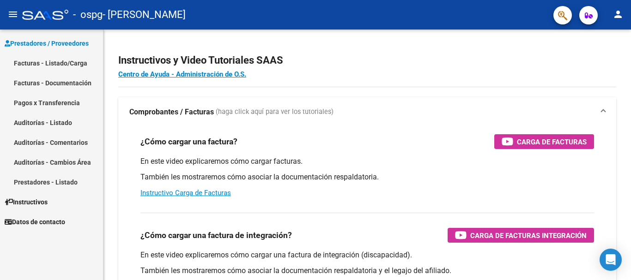
click at [60, 61] on link "Facturas - Listado/Carga" at bounding box center [51, 63] width 103 height 20
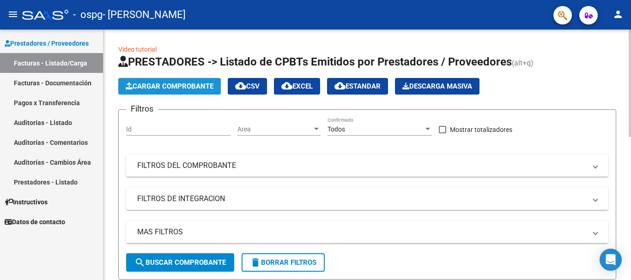
click at [199, 86] on span "Cargar Comprobante" at bounding box center [170, 86] width 88 height 8
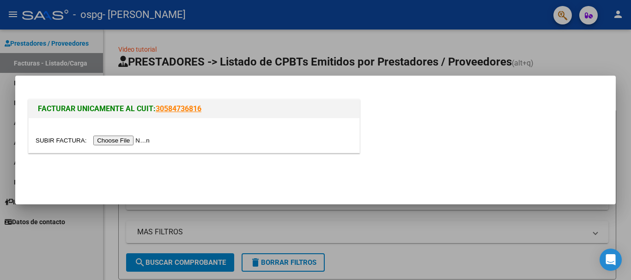
click at [127, 142] on input "file" at bounding box center [94, 141] width 117 height 10
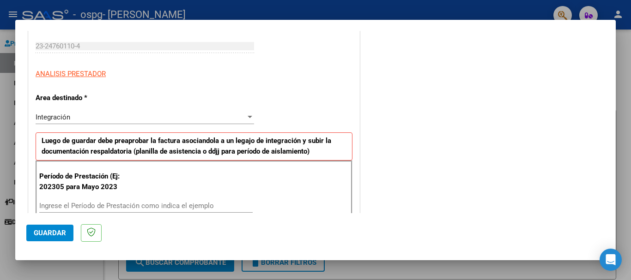
scroll to position [185, 0]
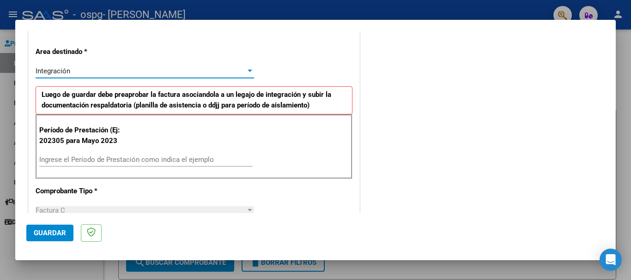
click at [68, 72] on span "Integración" at bounding box center [53, 71] width 35 height 8
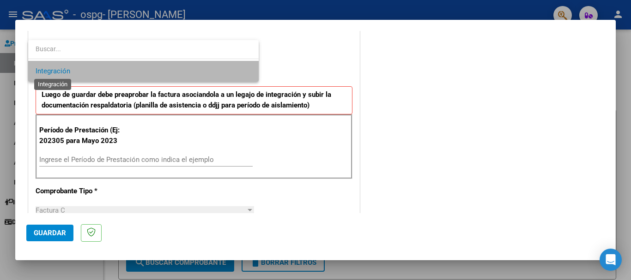
click at [68, 72] on span "Integración" at bounding box center [53, 71] width 35 height 8
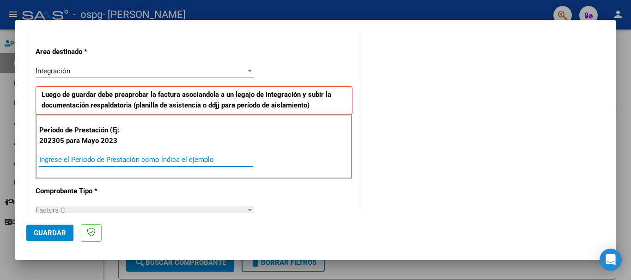
click at [76, 161] on input "Ingrese el Período de Prestación como indica el ejemplo" at bounding box center [145, 160] width 213 height 8
type input "202507"
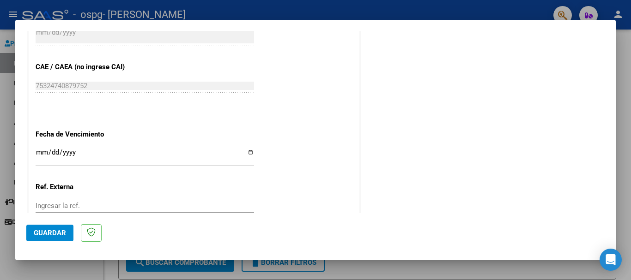
scroll to position [554, 0]
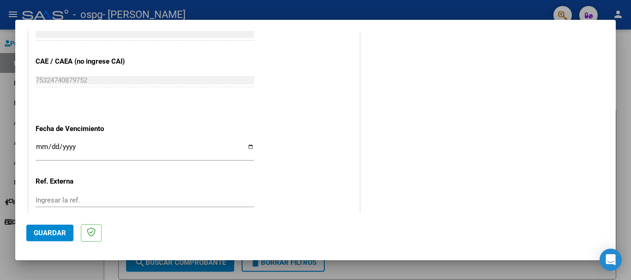
click at [37, 143] on div "Ingresar la fecha" at bounding box center [145, 151] width 218 height 20
type input "2025-05-20"
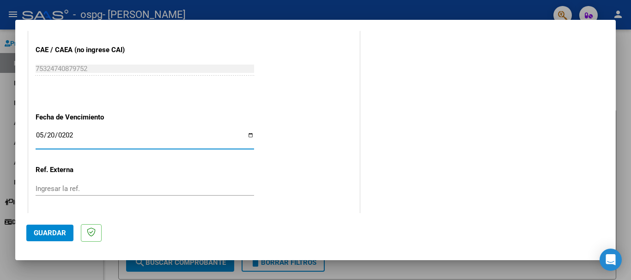
scroll to position [613, 0]
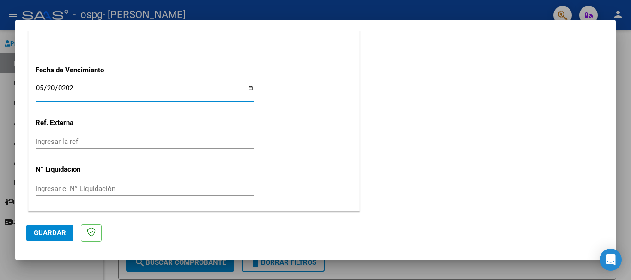
click at [54, 234] on span "Guardar" at bounding box center [50, 233] width 32 height 8
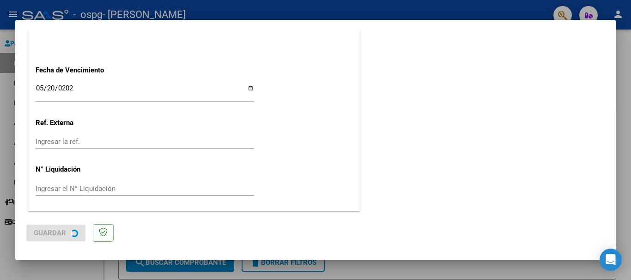
scroll to position [0, 0]
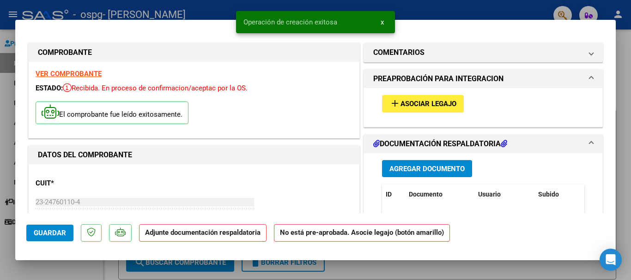
click at [440, 99] on span "add Asociar Legajo" at bounding box center [422, 103] width 67 height 8
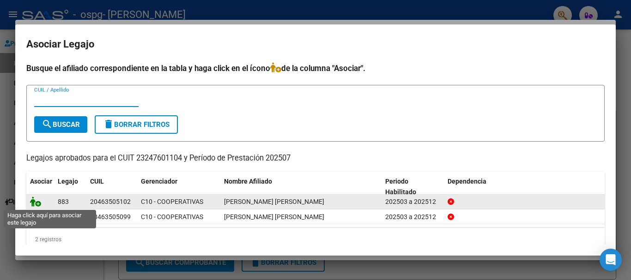
click at [32, 203] on icon at bounding box center [35, 202] width 11 height 10
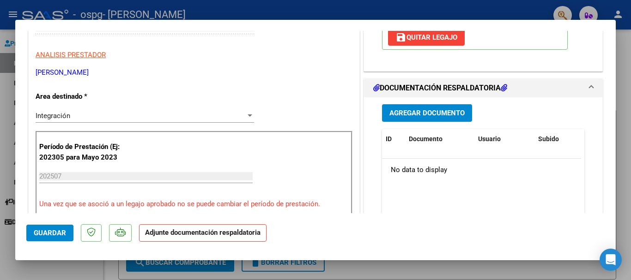
scroll to position [231, 0]
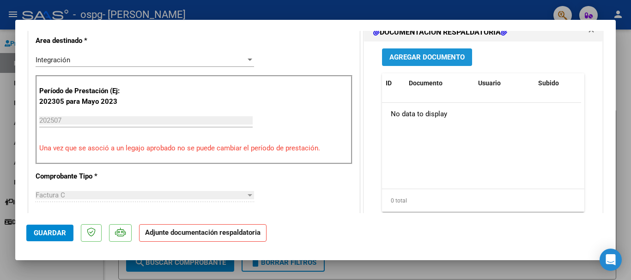
click at [446, 54] on span "Agregar Documento" at bounding box center [426, 58] width 75 height 8
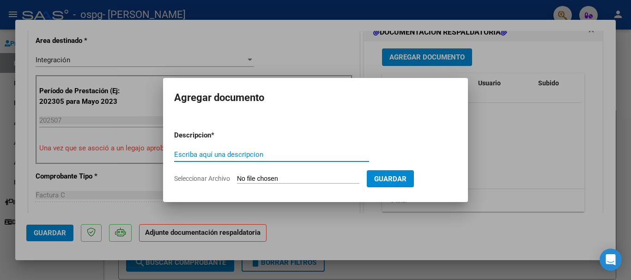
click at [219, 155] on input "Escriba aquí una descripcion" at bounding box center [271, 155] width 195 height 8
click at [218, 155] on input "PLANILLA ASITENCIA" at bounding box center [271, 155] width 195 height 8
type input "PLANILLA ASISTENCIA"
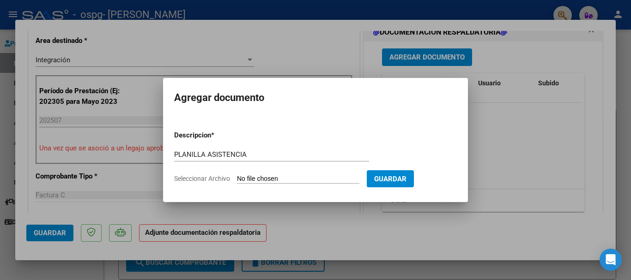
click at [284, 178] on input "Seleccionar Archivo" at bounding box center [298, 179] width 122 height 9
type input "C:\fakepath\SANCOFF FRANCO 07-2025.pdf"
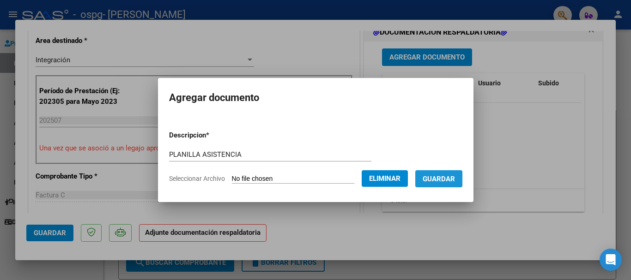
click at [438, 177] on span "Guardar" at bounding box center [438, 179] width 32 height 8
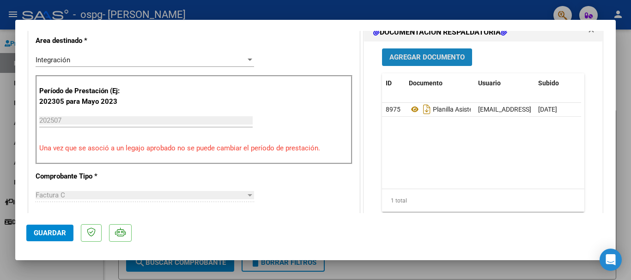
click at [416, 55] on span "Agregar Documento" at bounding box center [426, 58] width 75 height 8
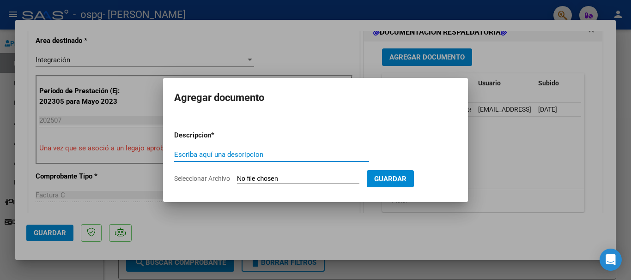
click at [223, 154] on input "Escriba aquí una descripcion" at bounding box center [271, 155] width 195 height 8
type input "CAR FACT 03-760"
click at [253, 175] on input "Seleccionar Archivo" at bounding box center [298, 179] width 122 height 9
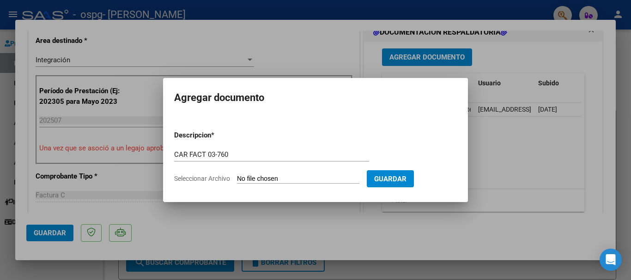
type input "C:\fakepath\CAE FACT 03-760.pdf"
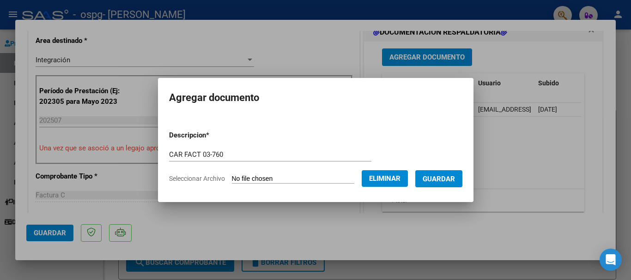
click at [439, 179] on span "Guardar" at bounding box center [438, 179] width 32 height 8
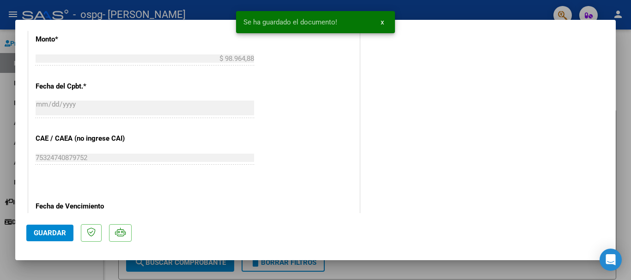
scroll to position [644, 0]
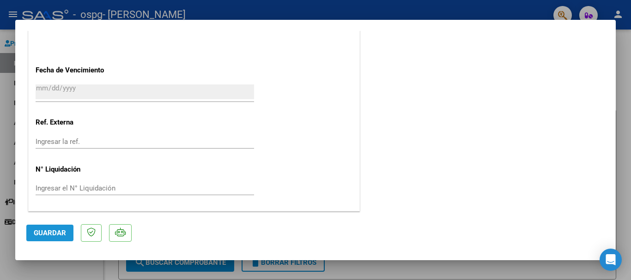
click at [48, 235] on span "Guardar" at bounding box center [50, 233] width 32 height 8
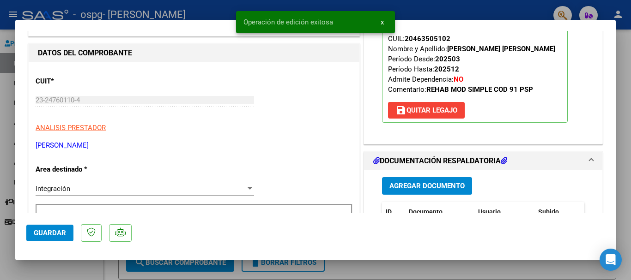
scroll to position [0, 0]
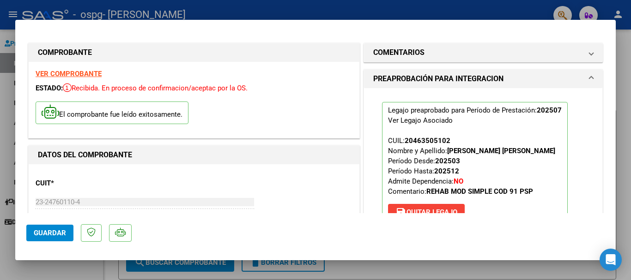
click at [489, 11] on div at bounding box center [315, 140] width 631 height 280
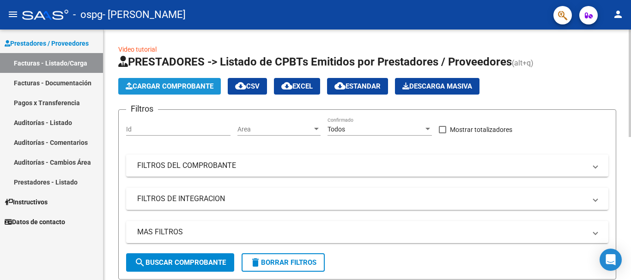
click at [180, 87] on span "Cargar Comprobante" at bounding box center [170, 86] width 88 height 8
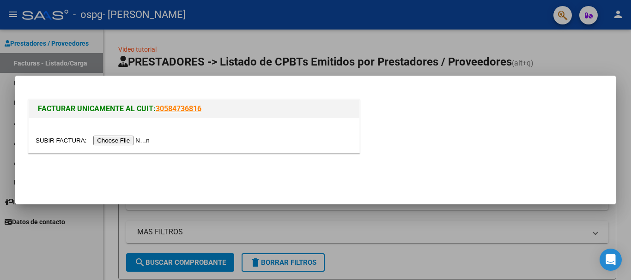
click at [139, 139] on input "file" at bounding box center [94, 141] width 117 height 10
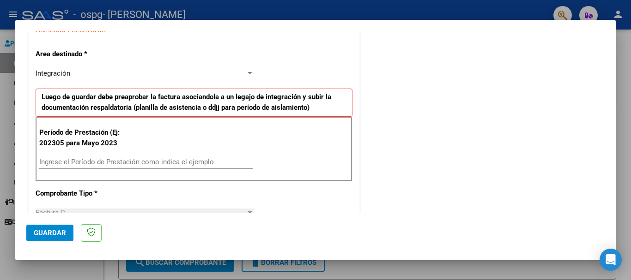
scroll to position [185, 0]
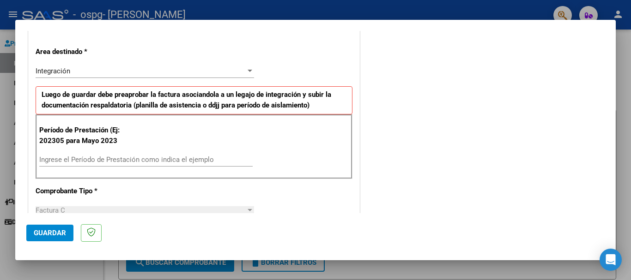
click at [127, 159] on input "Ingrese el Período de Prestación como indica el ejemplo" at bounding box center [145, 160] width 213 height 8
type input "202507"
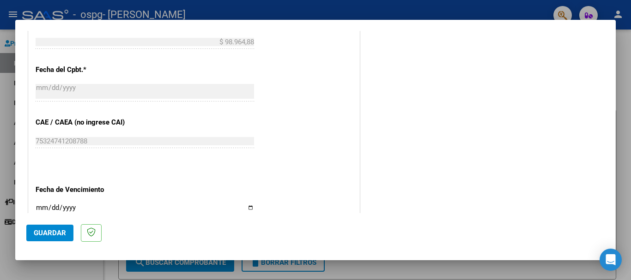
scroll to position [554, 0]
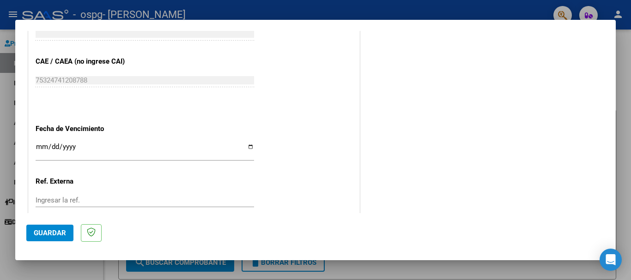
click at [39, 147] on input "Ingresar la fecha" at bounding box center [145, 150] width 218 height 15
type input "[DATE]"
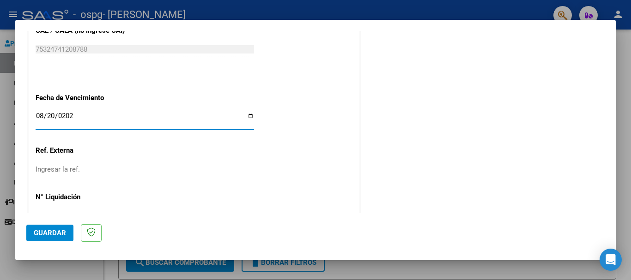
scroll to position [613, 0]
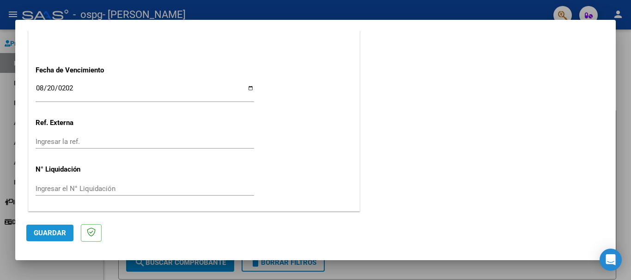
click at [49, 231] on span "Guardar" at bounding box center [50, 233] width 32 height 8
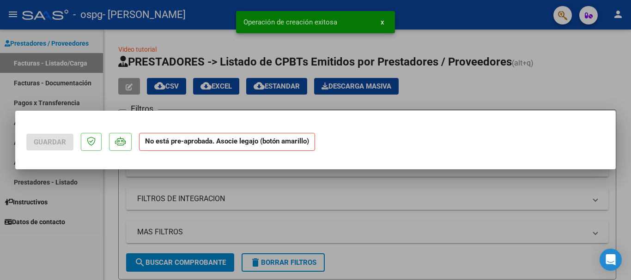
scroll to position [0, 0]
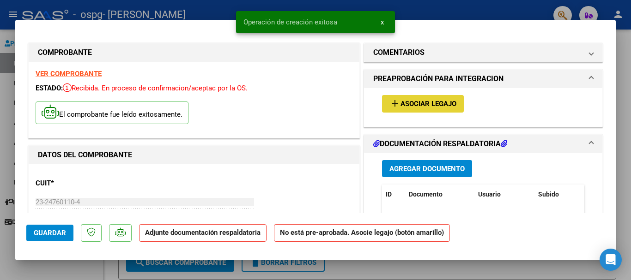
click at [418, 101] on span "Asociar Legajo" at bounding box center [428, 104] width 56 height 8
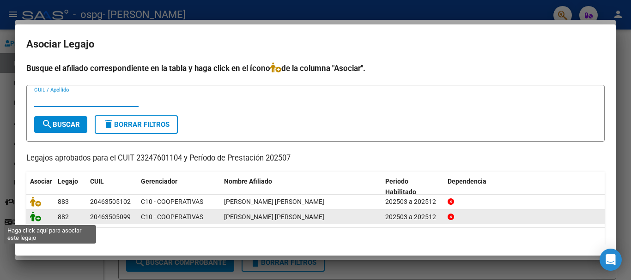
click at [34, 219] on icon at bounding box center [35, 216] width 11 height 10
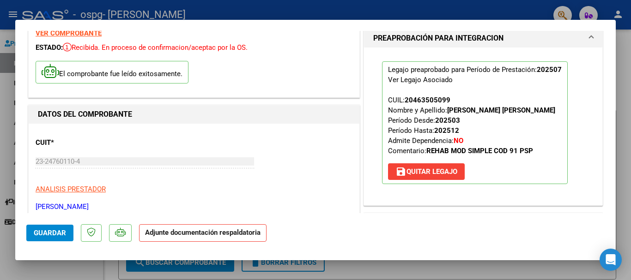
scroll to position [139, 0]
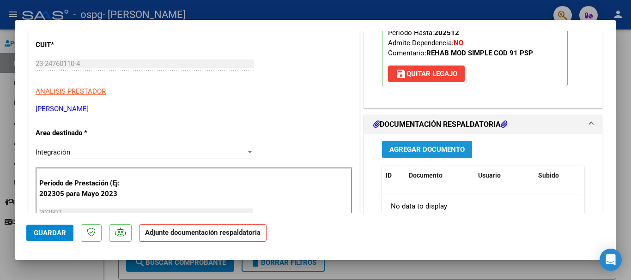
click at [426, 149] on span "Agregar Documento" at bounding box center [426, 150] width 75 height 8
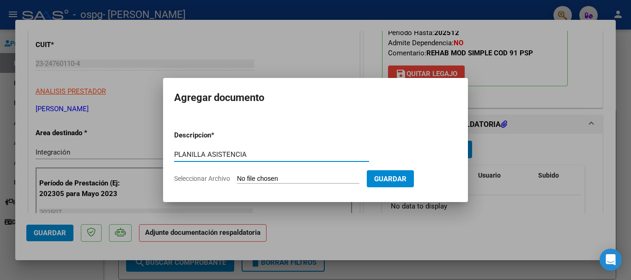
type input "PLANILLA ASISTENCIA"
click at [296, 184] on form "Descripcion * PLANILLA ASISTENCIA Escriba aquí una descripcion Seleccionar Arch…" at bounding box center [315, 156] width 283 height 67
click at [297, 182] on input "Seleccionar Archivo" at bounding box center [298, 179] width 122 height 9
type input "C:\fakepath\SANCOFF NAHUEL 07-2025.pdf"
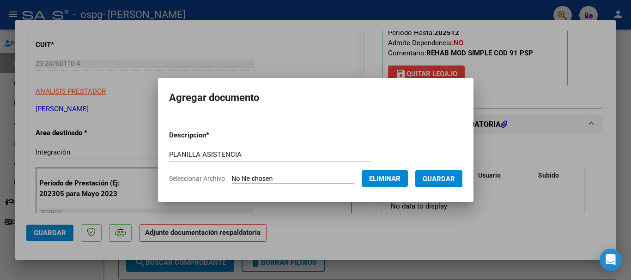
click at [451, 180] on span "Guardar" at bounding box center [438, 179] width 32 height 8
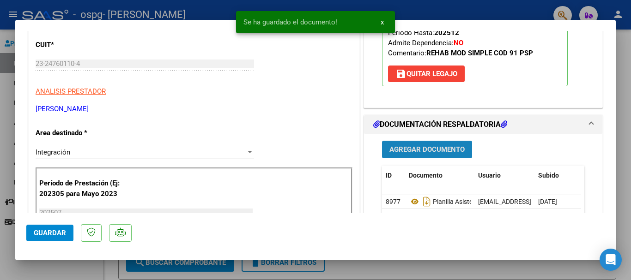
click at [412, 150] on span "Agregar Documento" at bounding box center [426, 150] width 75 height 8
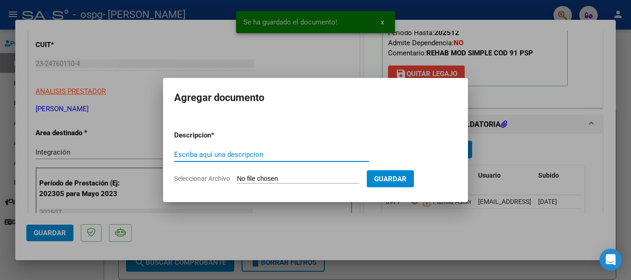
click at [291, 152] on input "Escriba aquí una descripcion" at bounding box center [271, 155] width 195 height 8
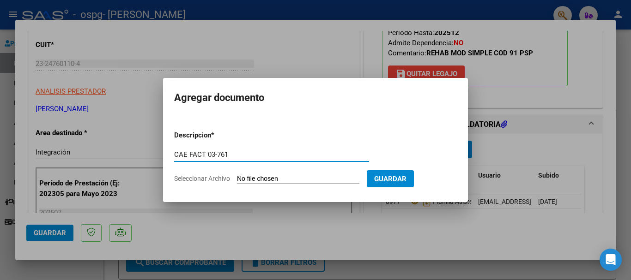
type input "CAE FACT 03-761"
click at [333, 175] on input "Seleccionar Archivo" at bounding box center [298, 179] width 122 height 9
type input "C:\fakepath\CAE FACT 03-761.pdf"
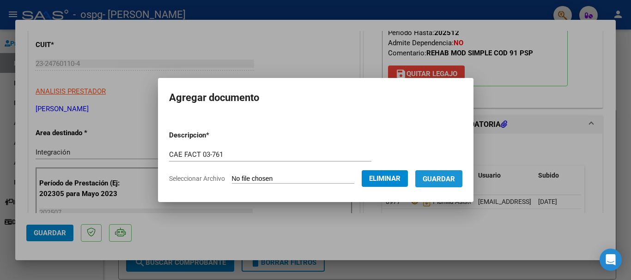
click at [440, 181] on span "Guardar" at bounding box center [438, 179] width 32 height 8
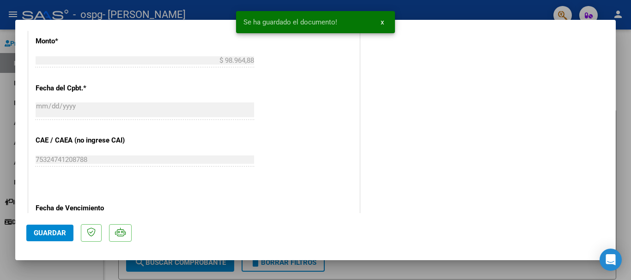
scroll to position [552, 0]
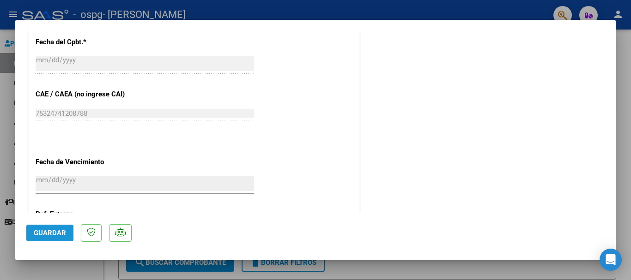
drag, startPoint x: 43, startPoint y: 234, endPoint x: 166, endPoint y: 188, distance: 131.1
click at [43, 233] on span "Guardar" at bounding box center [50, 233] width 32 height 8
click at [627, 55] on div at bounding box center [315, 140] width 631 height 280
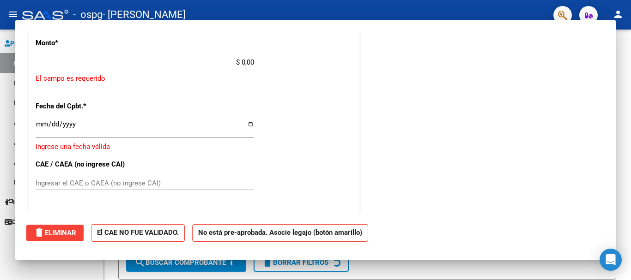
scroll to position [0, 0]
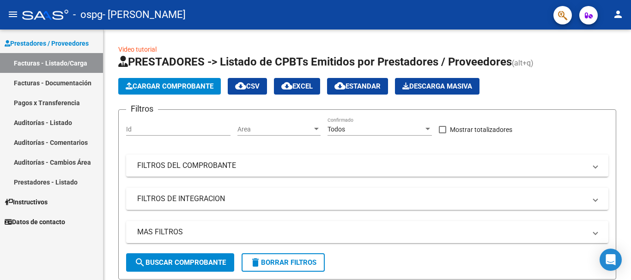
click at [43, 82] on link "Facturas - Documentación" at bounding box center [51, 83] width 103 height 20
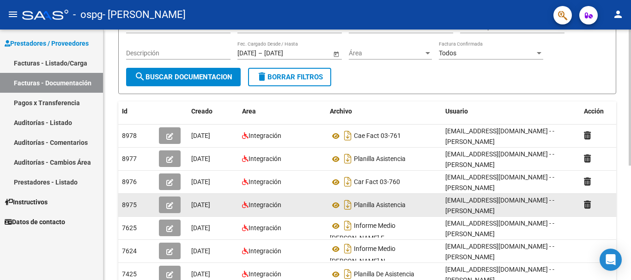
scroll to position [139, 0]
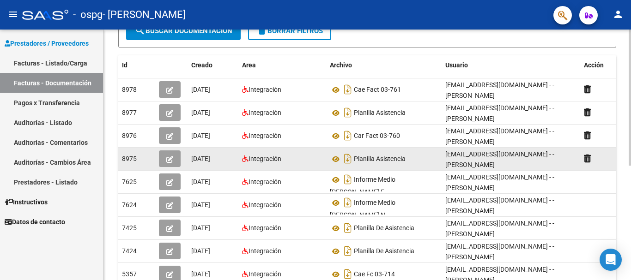
click at [169, 156] on icon "button" at bounding box center [169, 159] width 7 height 7
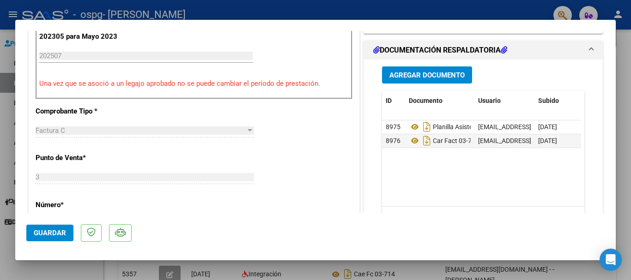
scroll to position [277, 0]
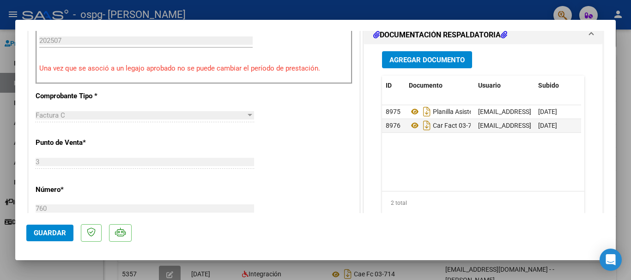
click at [626, 179] on div at bounding box center [315, 140] width 631 height 280
type input "$ 0,00"
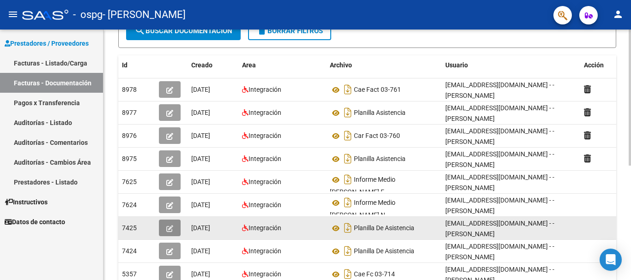
click at [166, 225] on icon "button" at bounding box center [169, 228] width 7 height 7
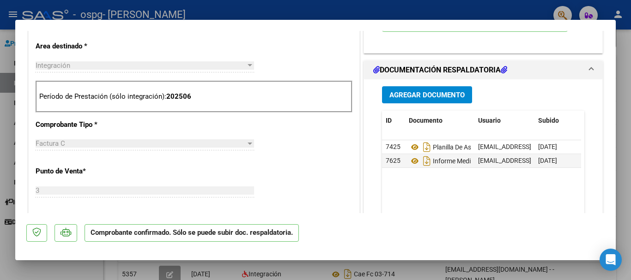
scroll to position [323, 0]
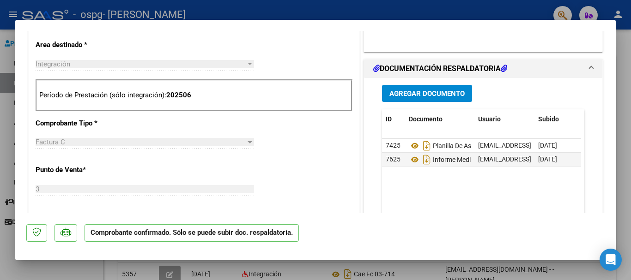
click at [625, 58] on div at bounding box center [315, 140] width 631 height 280
type input "$ 0,00"
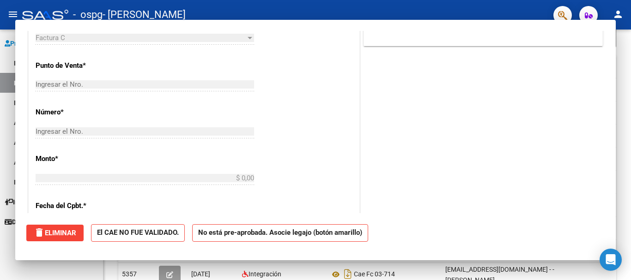
scroll to position [0, 0]
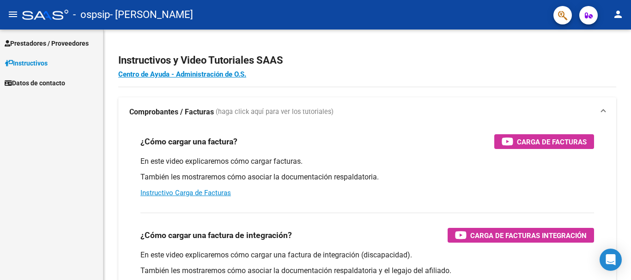
click at [66, 43] on span "Prestadores / Proveedores" at bounding box center [47, 43] width 84 height 10
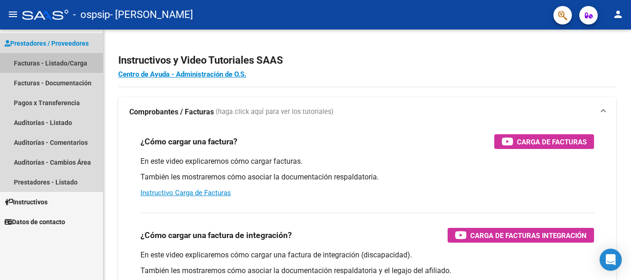
click at [51, 62] on link "Facturas - Listado/Carga" at bounding box center [51, 63] width 103 height 20
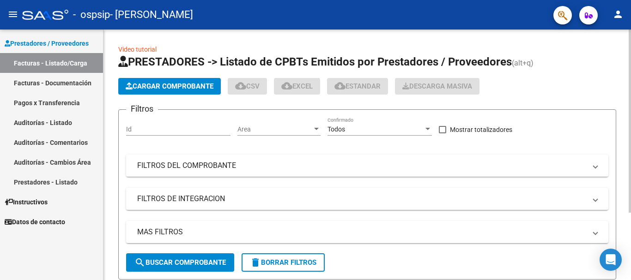
click at [193, 84] on span "Cargar Comprobante" at bounding box center [170, 86] width 88 height 8
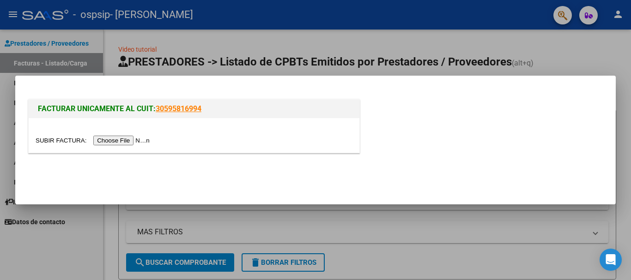
click at [120, 138] on input "file" at bounding box center [94, 141] width 117 height 10
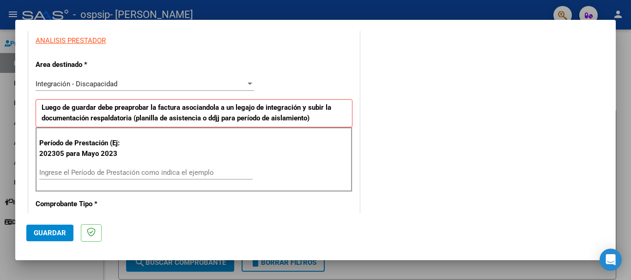
scroll to position [231, 0]
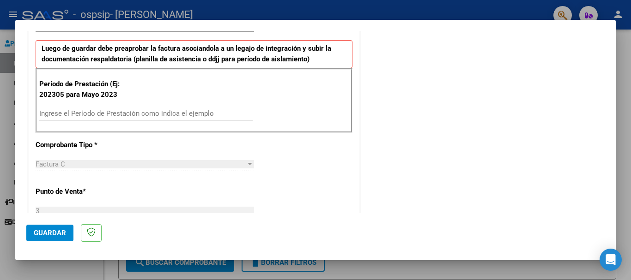
click at [108, 111] on input "Ingrese el Período de Prestación como indica el ejemplo" at bounding box center [145, 113] width 213 height 8
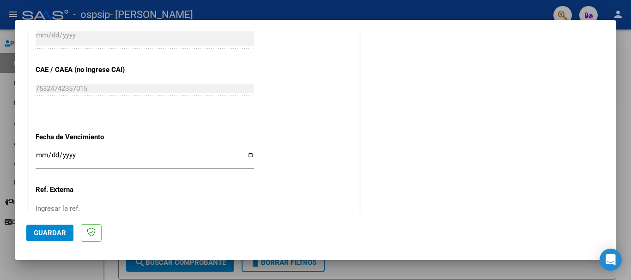
scroll to position [554, 0]
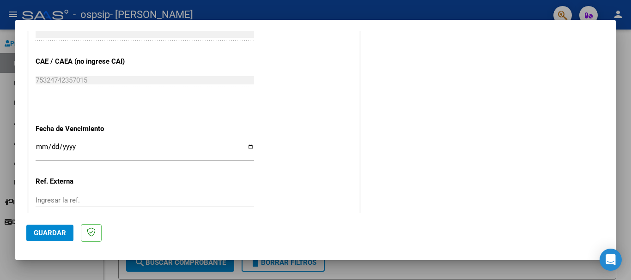
type input "202507"
click at [41, 149] on input "Ingresar la fecha" at bounding box center [145, 150] width 218 height 15
type input "[DATE]"
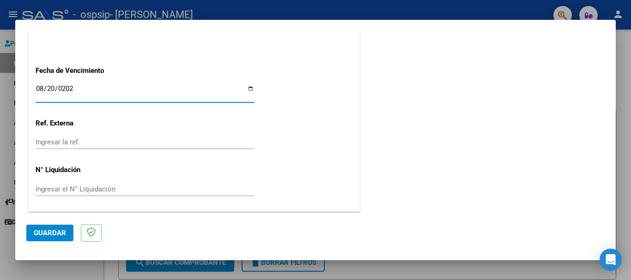
scroll to position [613, 0]
click at [48, 232] on span "Guardar" at bounding box center [50, 233] width 32 height 8
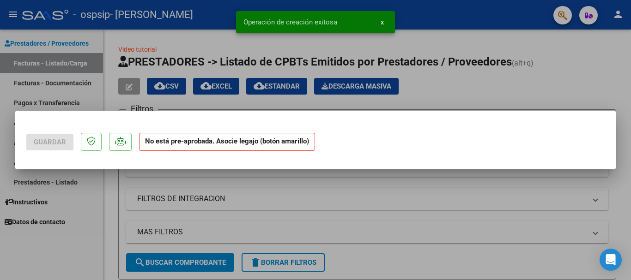
scroll to position [0, 0]
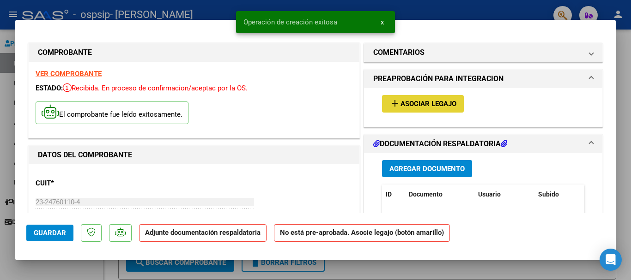
click at [416, 108] on span "Asociar Legajo" at bounding box center [428, 104] width 56 height 8
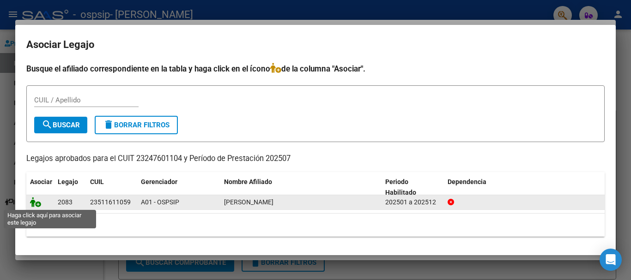
click at [33, 203] on icon at bounding box center [35, 202] width 11 height 10
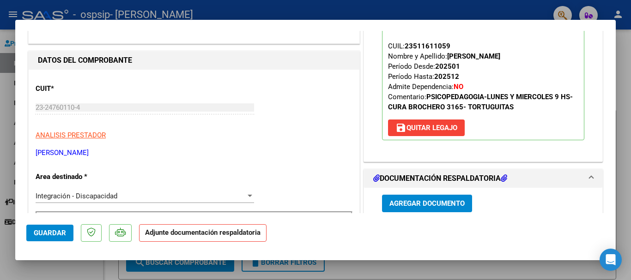
scroll to position [139, 0]
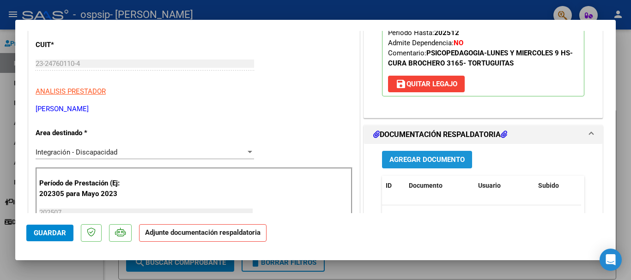
click at [411, 159] on span "Agregar Documento" at bounding box center [426, 160] width 75 height 8
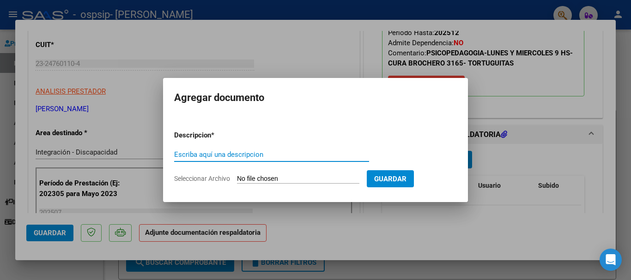
click at [267, 157] on input "Escriba aquí una descripcion" at bounding box center [271, 155] width 195 height 8
type input "PLANILLA DE ASISTENCIA"
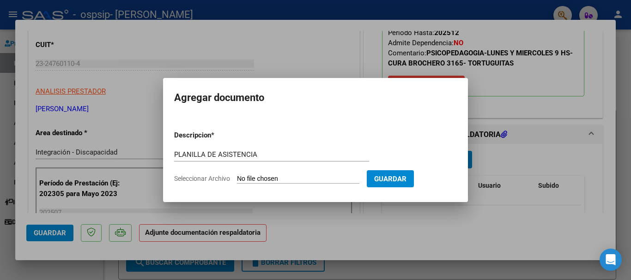
click at [270, 177] on input "Seleccionar Archivo" at bounding box center [298, 179] width 122 height 9
click at [298, 180] on input "Seleccionar Archivo" at bounding box center [298, 179] width 122 height 9
type input "C:\fakepath\[PERSON_NAME] 07-2025.pdf"
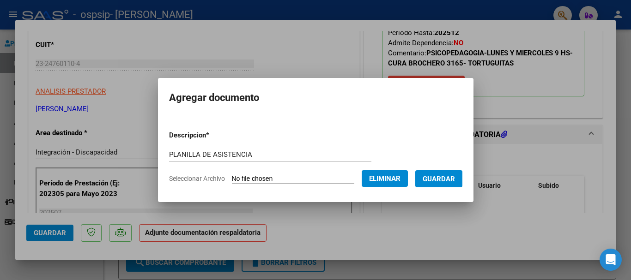
click at [446, 176] on span "Guardar" at bounding box center [438, 179] width 32 height 8
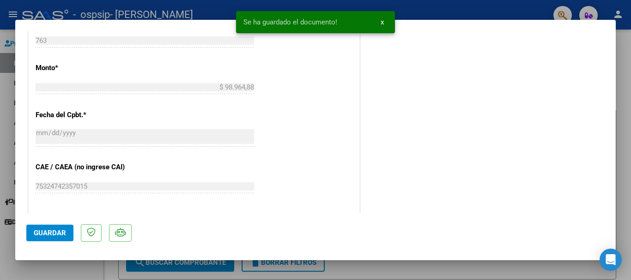
scroll to position [554, 0]
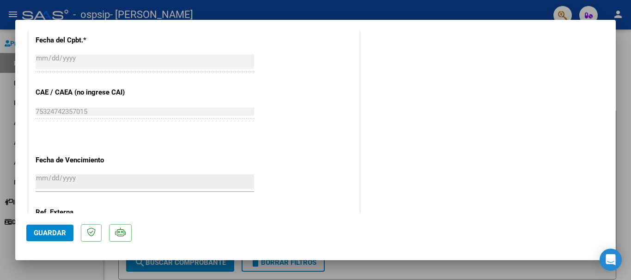
click at [57, 229] on span "Guardar" at bounding box center [50, 233] width 32 height 8
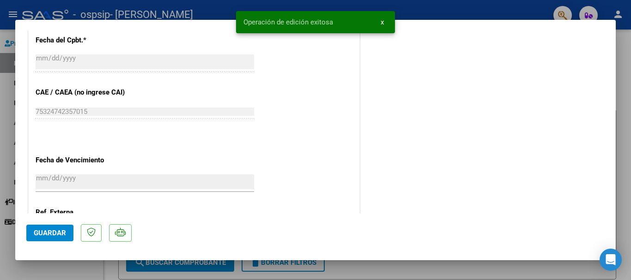
click at [627, 86] on div at bounding box center [315, 140] width 631 height 280
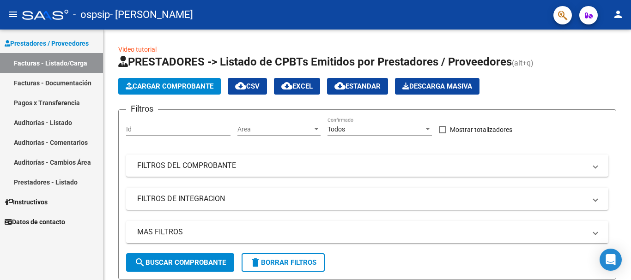
click at [56, 80] on link "Facturas - Documentación" at bounding box center [51, 83] width 103 height 20
